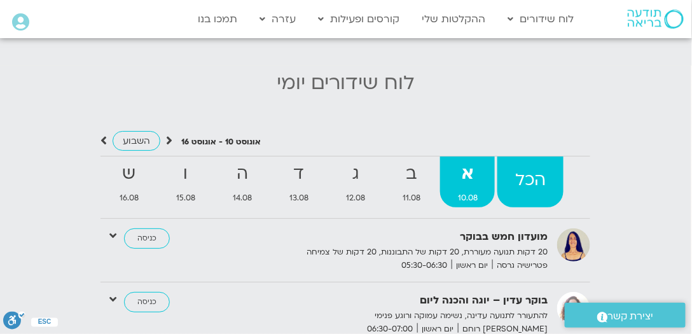
scroll to position [1163, 0]
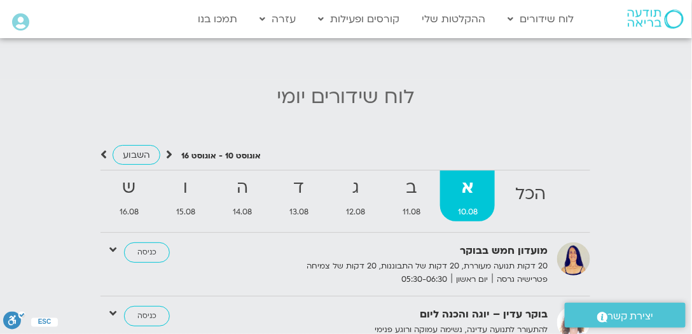
click at [169, 153] on icon at bounding box center [169, 154] width 6 height 13
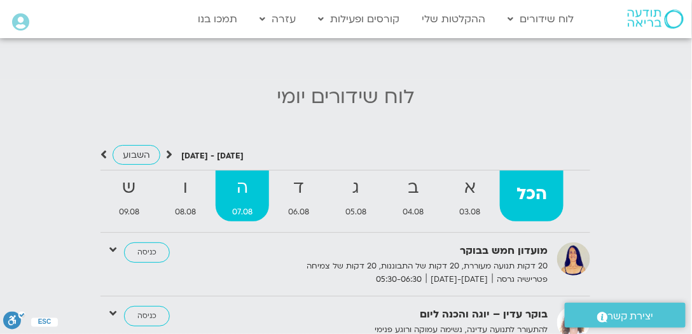
click at [240, 184] on strong "ה" at bounding box center [243, 188] width 54 height 29
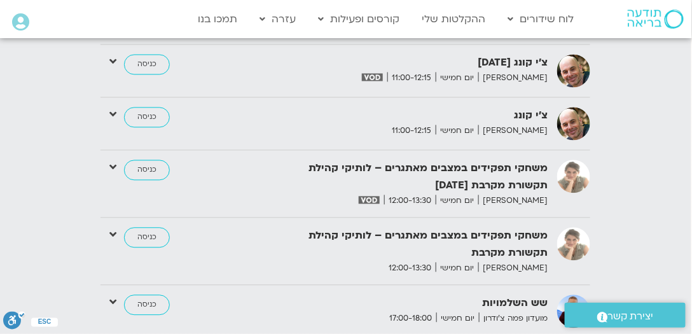
scroll to position [1842, 0]
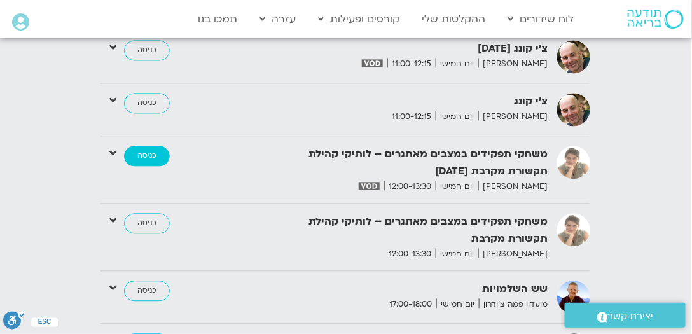
click at [136, 148] on link "כניסה" at bounding box center [147, 156] width 46 height 20
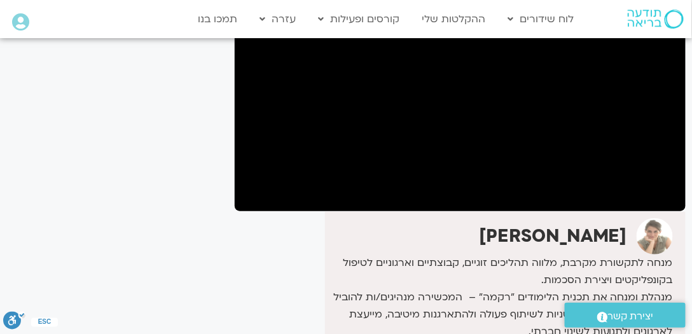
scroll to position [97, 0]
